Goal: Check status: Check status

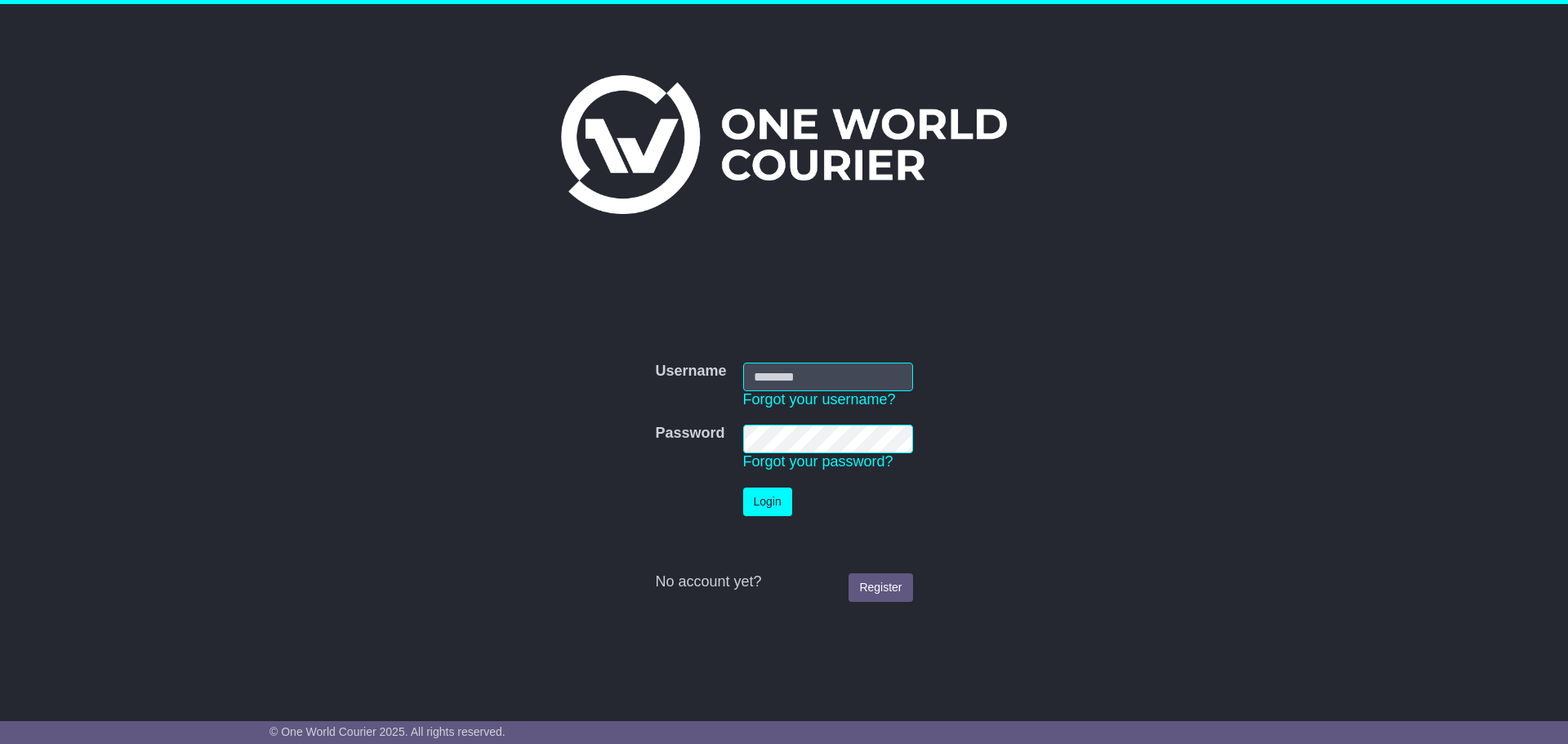
type input "**********"
click at [763, 427] on button "Login" at bounding box center [767, 502] width 49 height 29
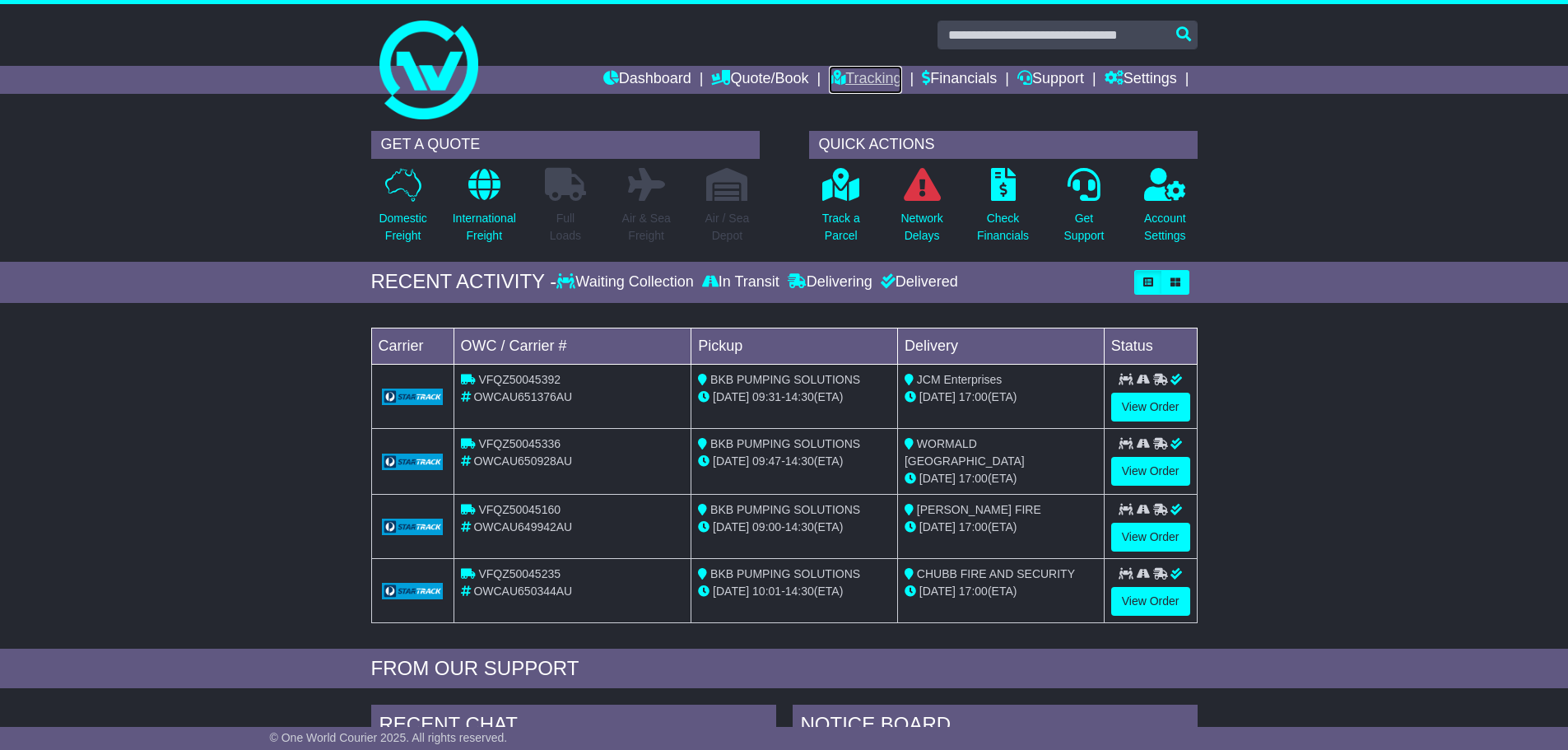
click at [871, 78] on link "Tracking" at bounding box center [865, 80] width 72 height 28
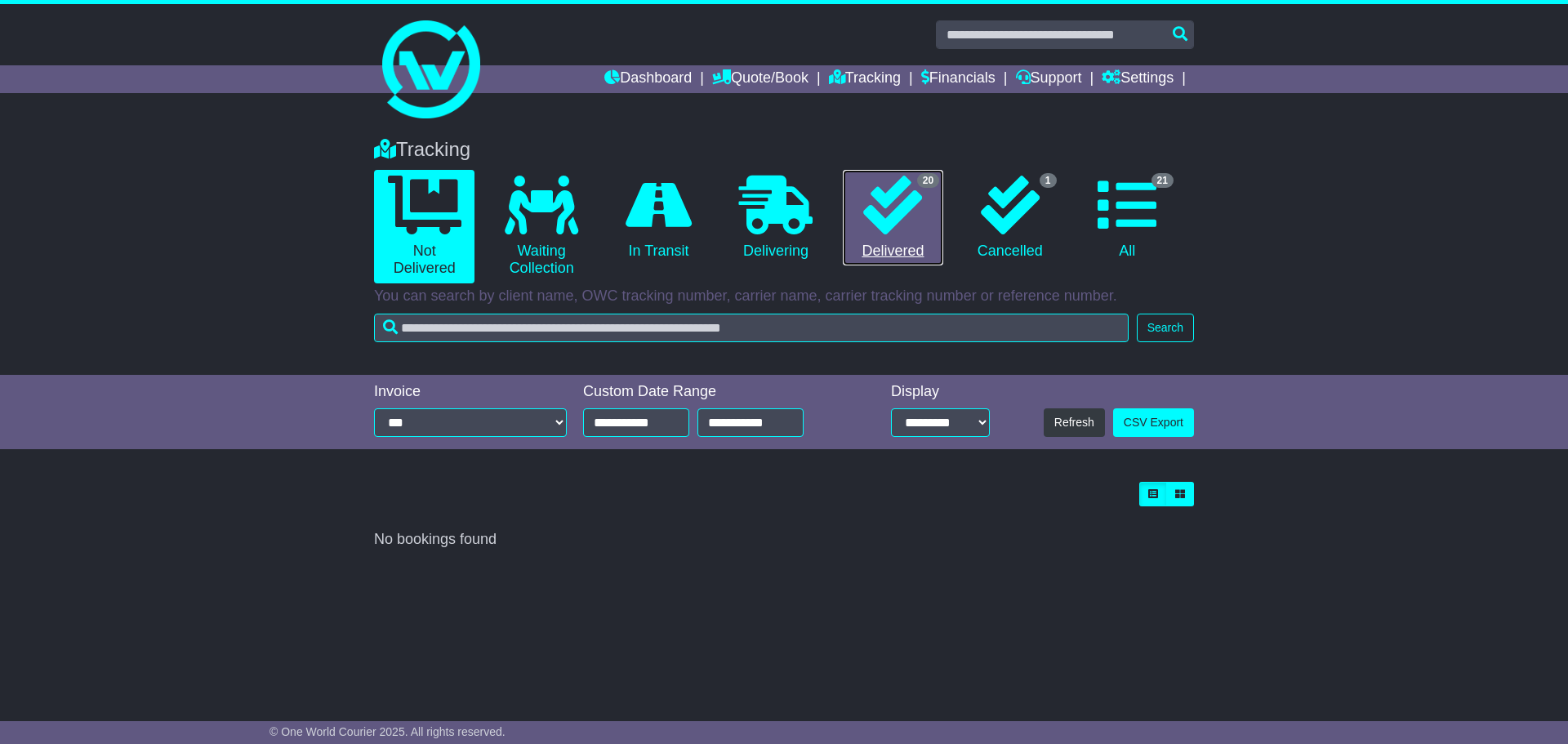
click at [899, 242] on link "20 Delivered" at bounding box center [893, 218] width 100 height 96
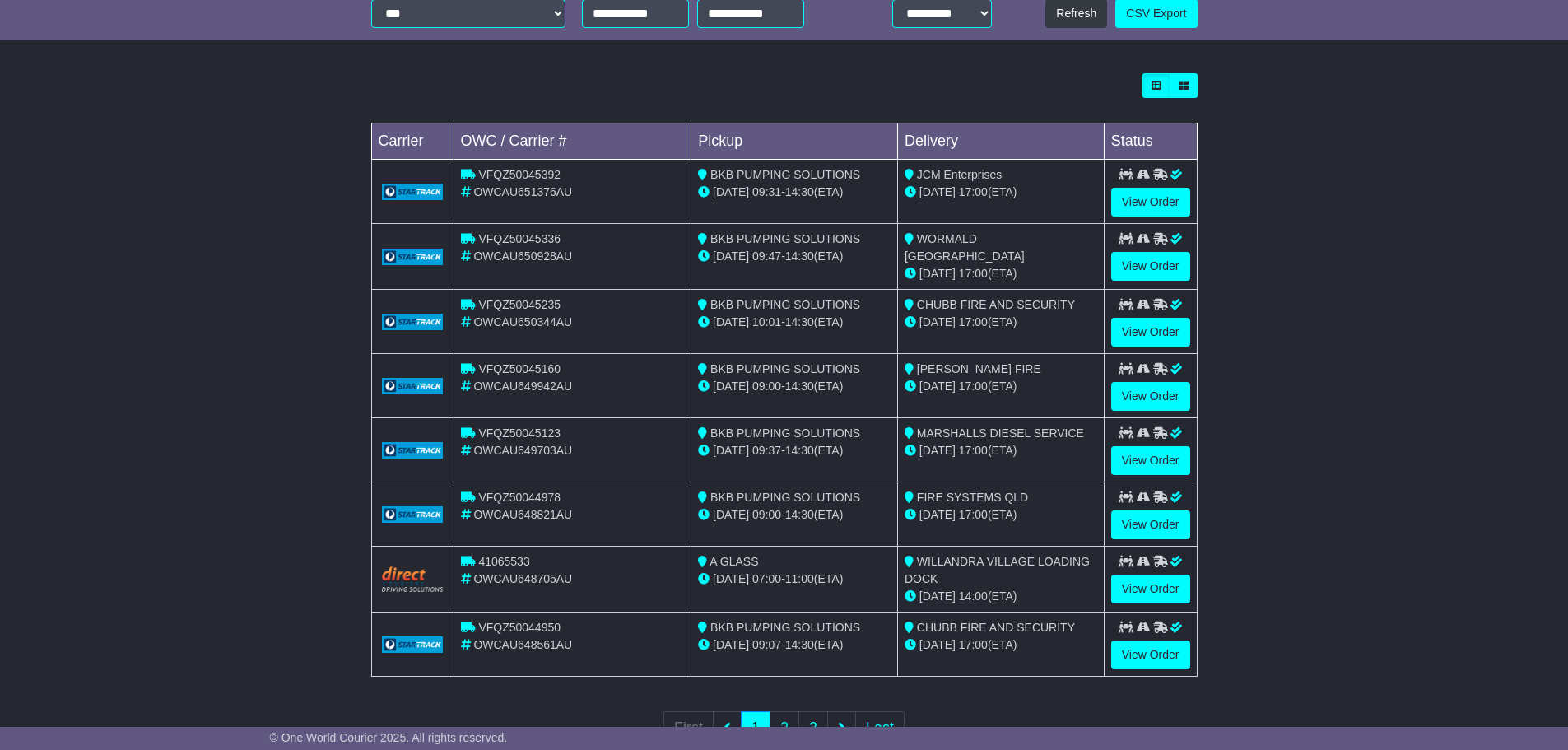
scroll to position [469, 0]
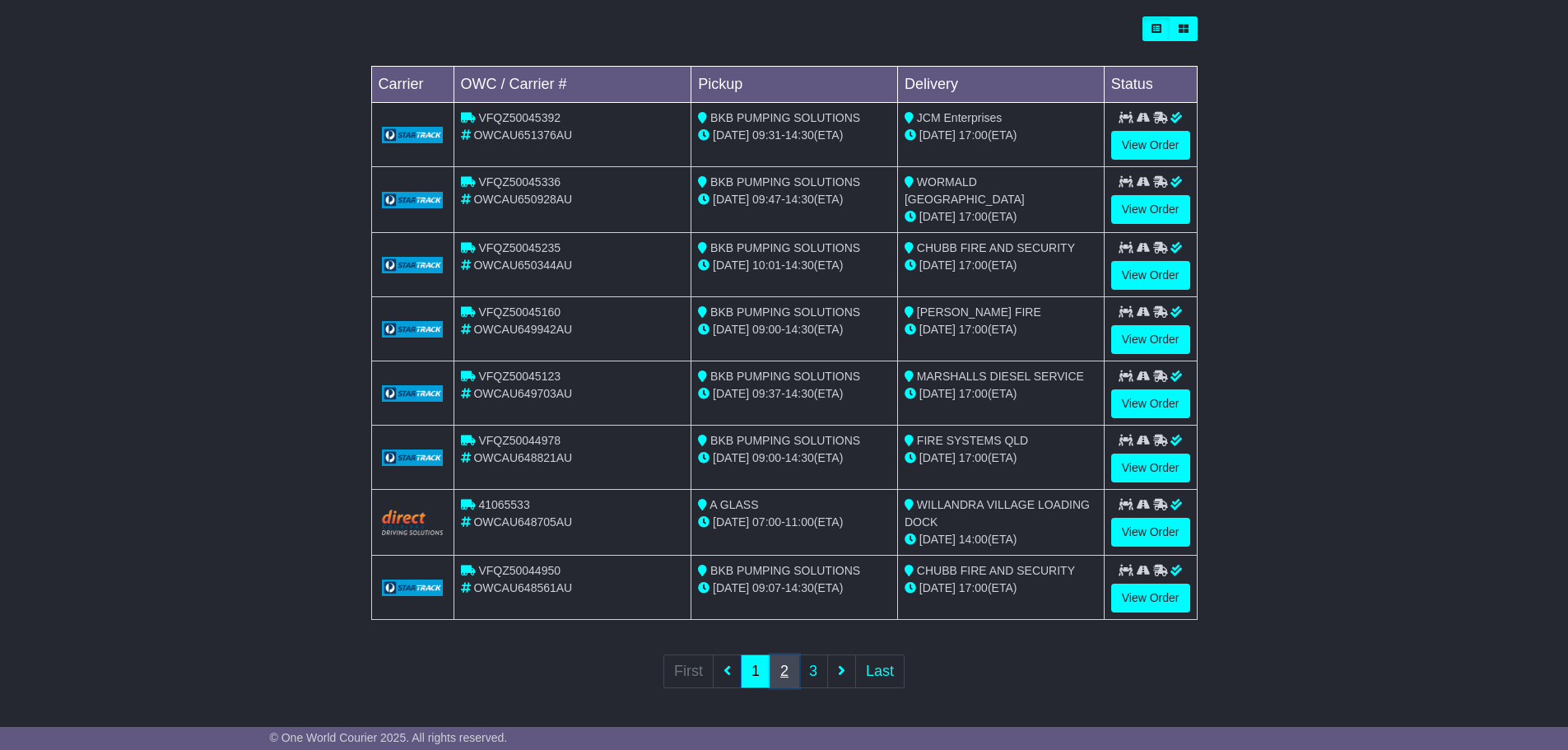
click at [785, 662] on link "2" at bounding box center [784, 671] width 29 height 34
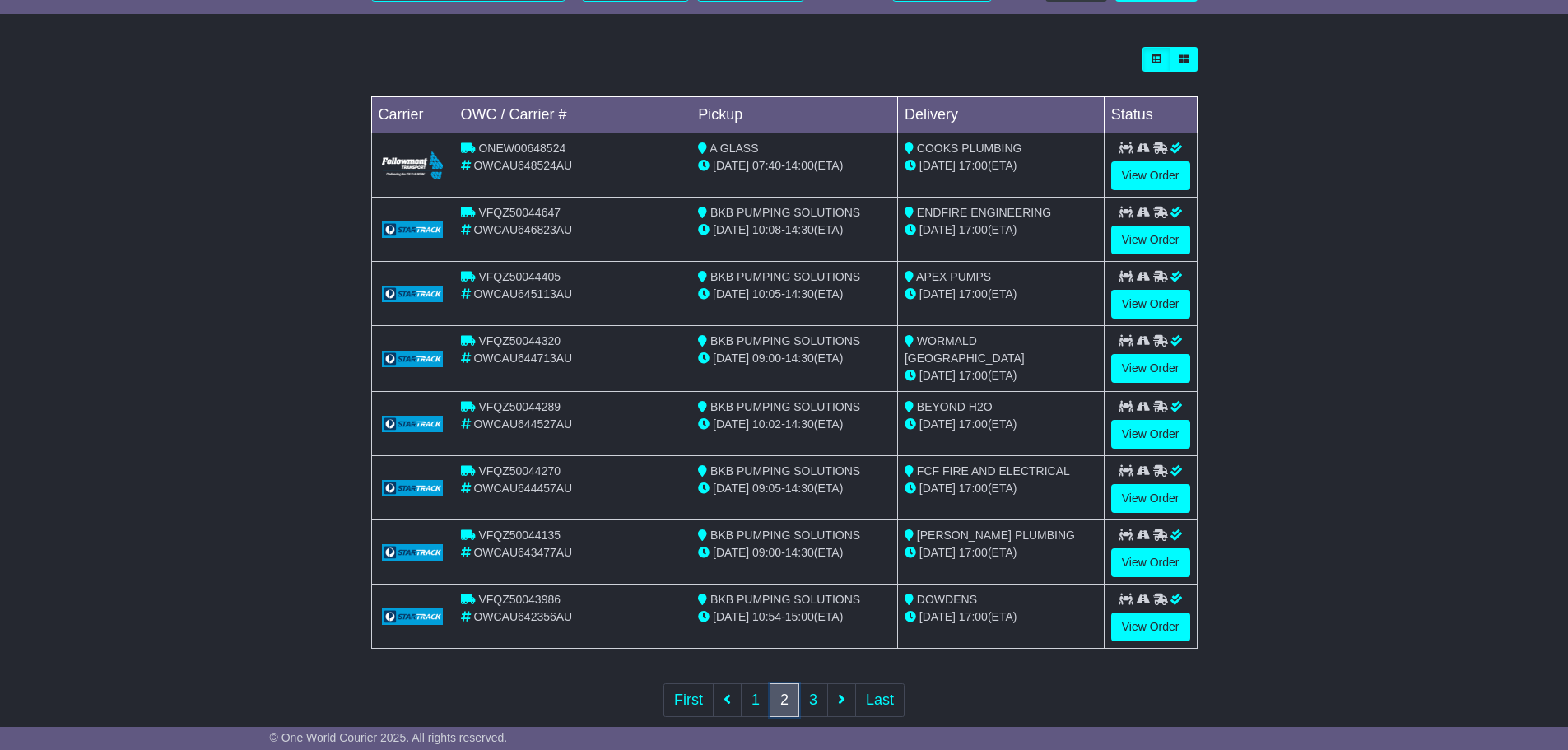
scroll to position [468, 0]
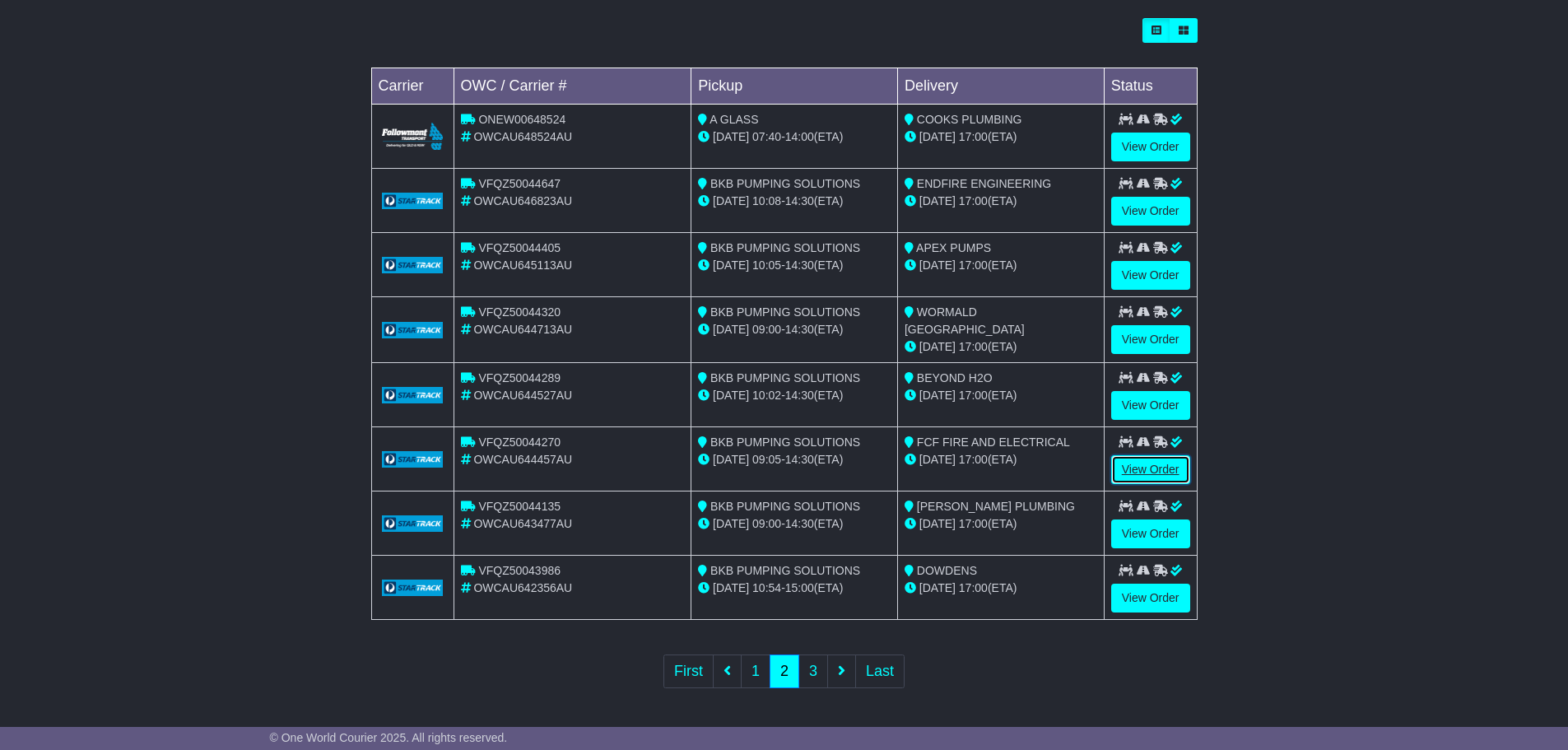
click at [1145, 465] on link "View Order" at bounding box center [1151, 470] width 79 height 29
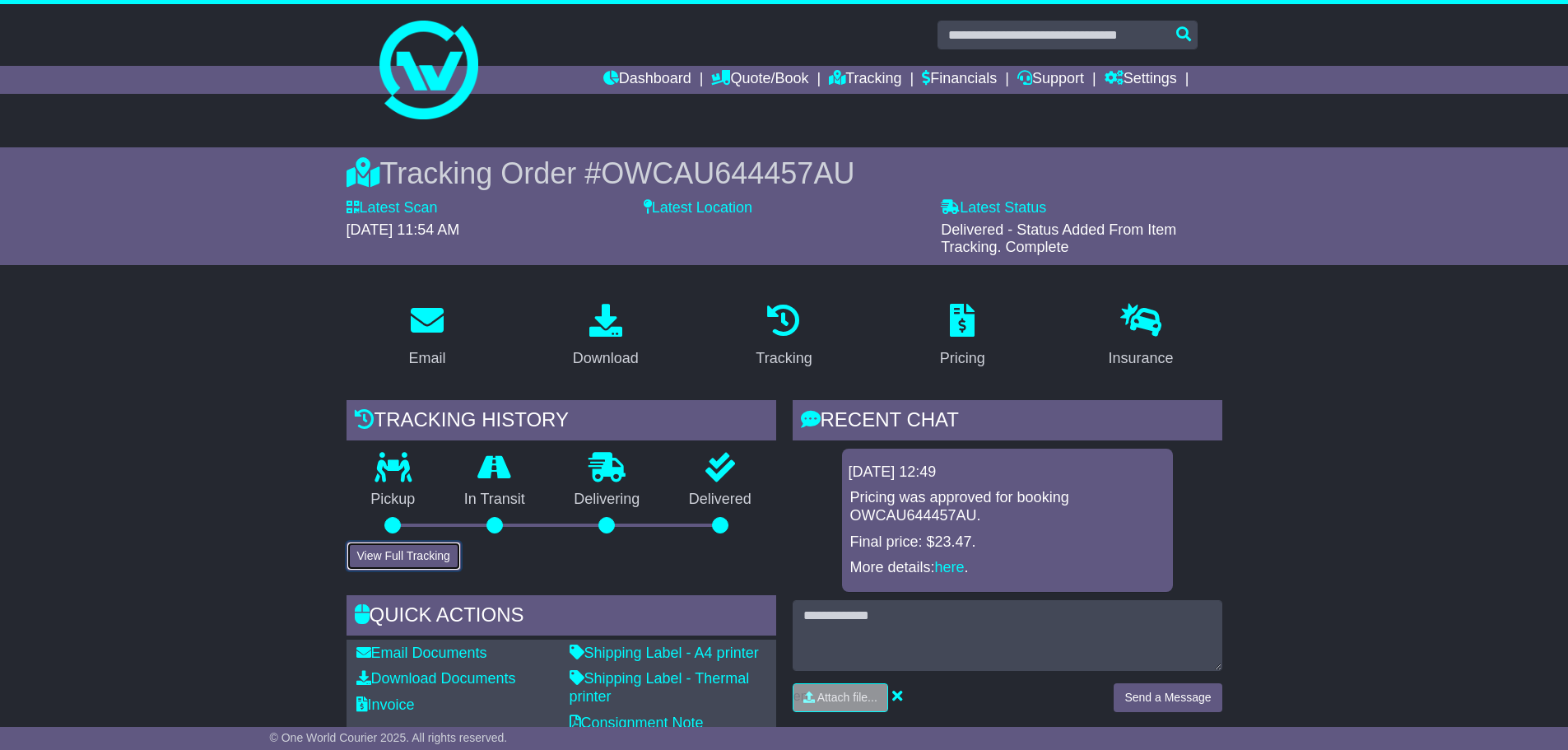
click at [419, 558] on button "View Full Tracking" at bounding box center [404, 556] width 115 height 29
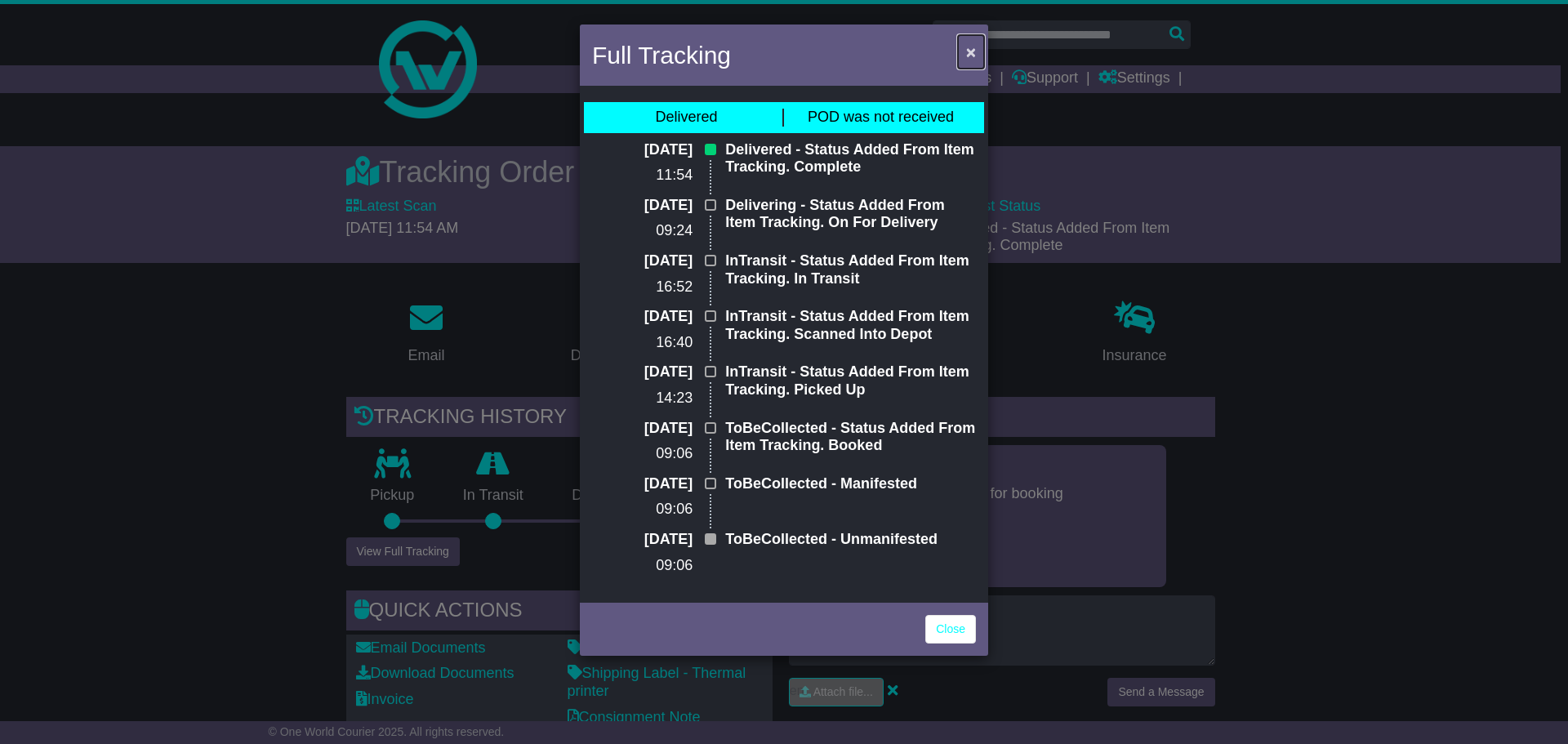
click at [972, 53] on span "×" at bounding box center [971, 51] width 10 height 18
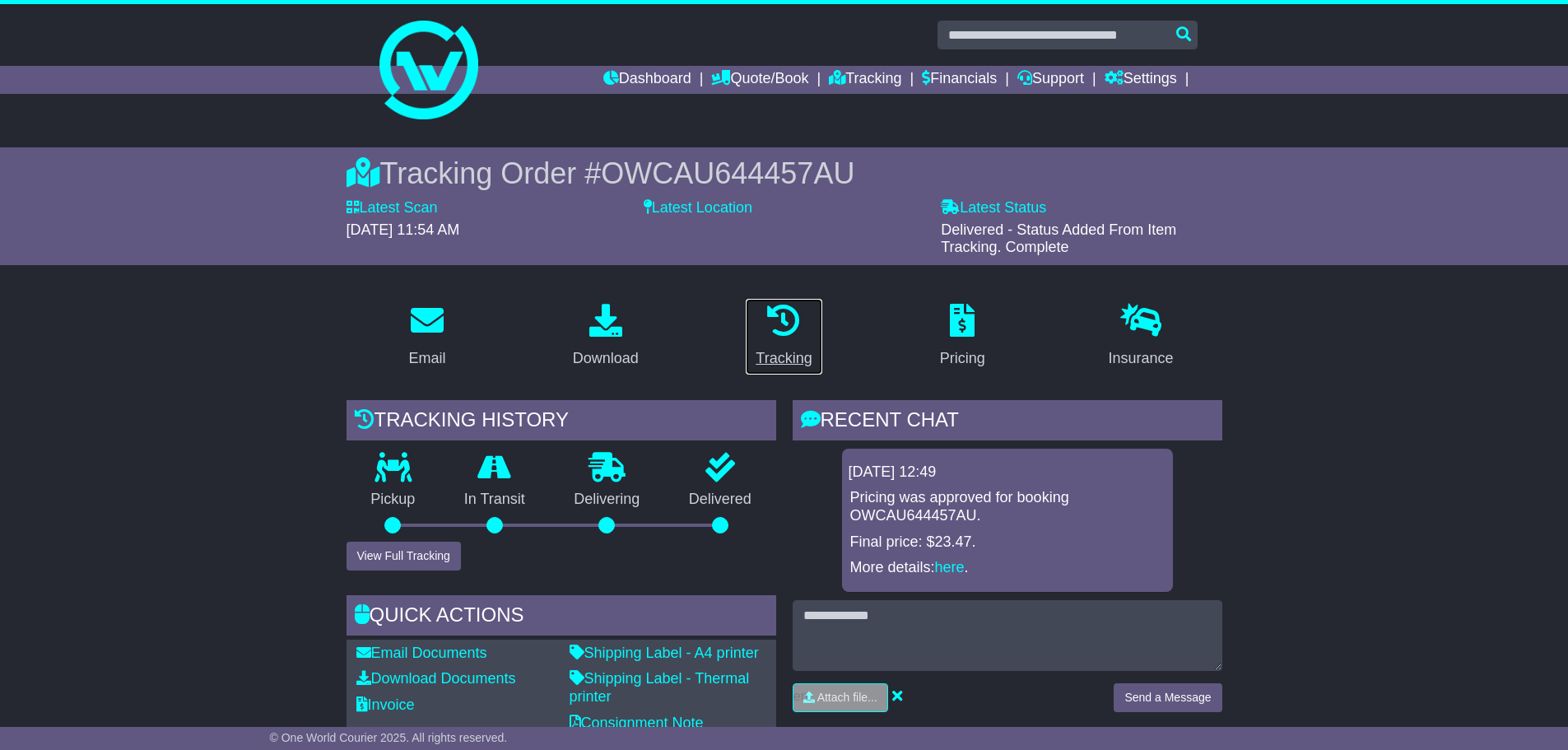
click at [765, 355] on div "Tracking" at bounding box center [784, 358] width 56 height 22
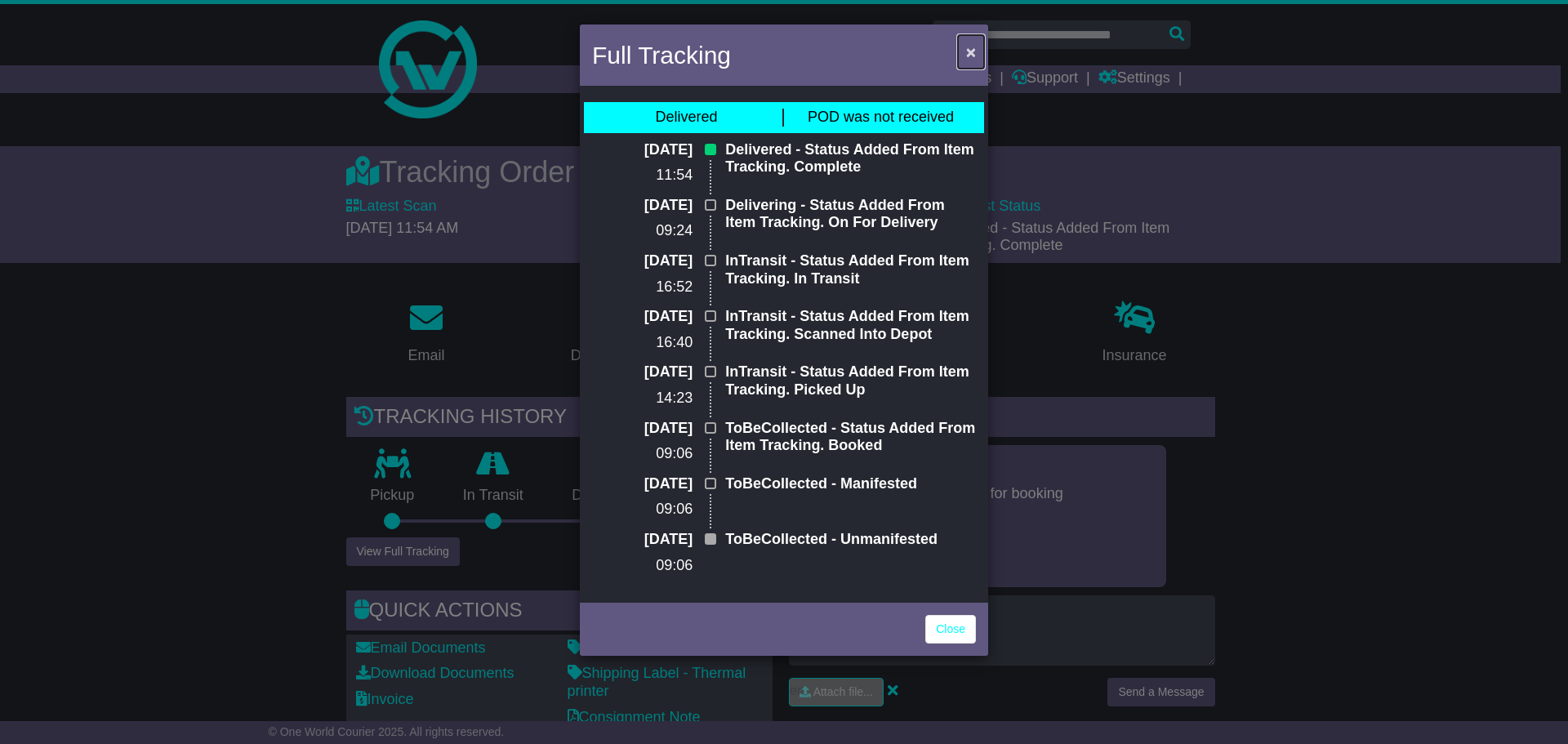
click at [972, 55] on span "×" at bounding box center [971, 51] width 10 height 18
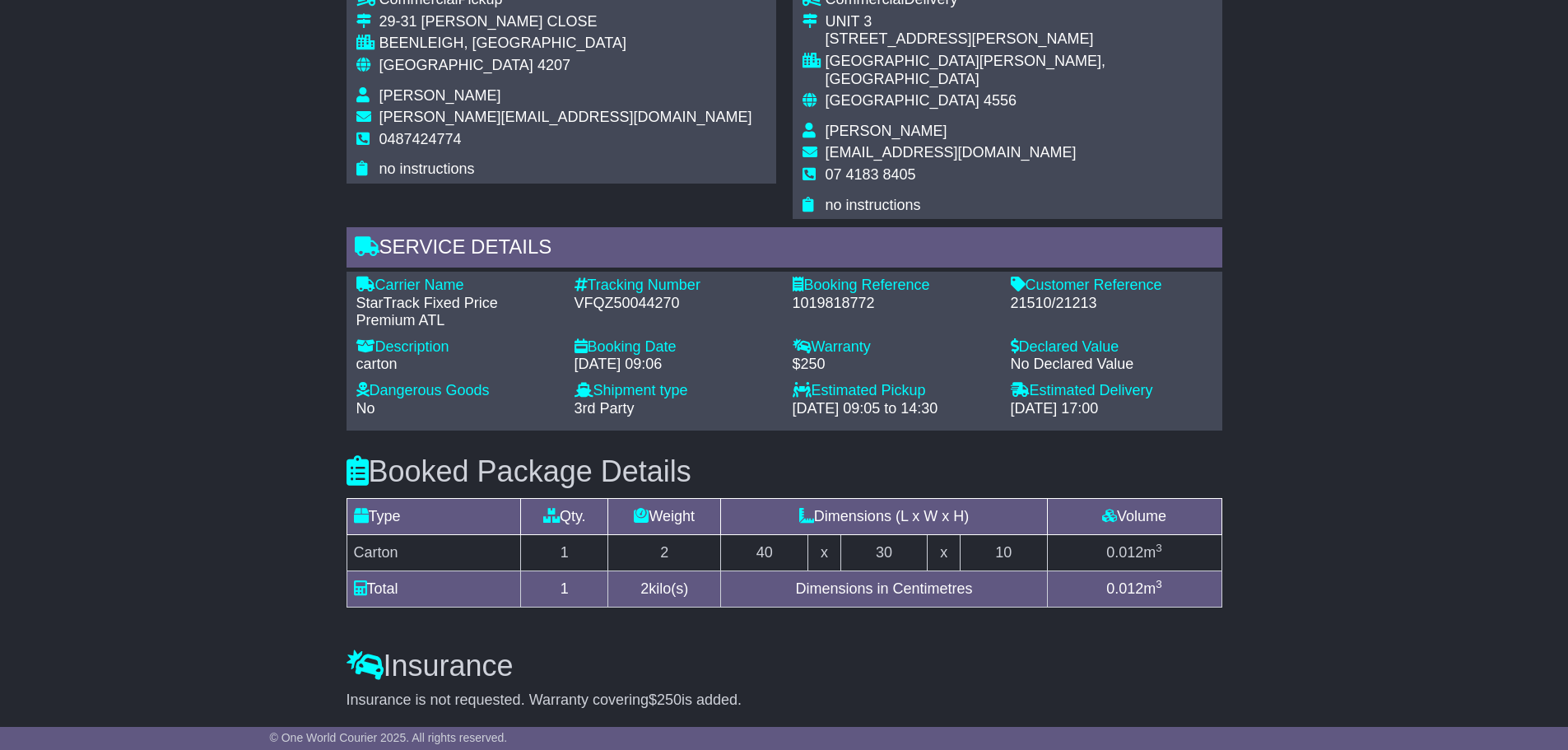
scroll to position [988, 0]
